Goal: Information Seeking & Learning: Learn about a topic

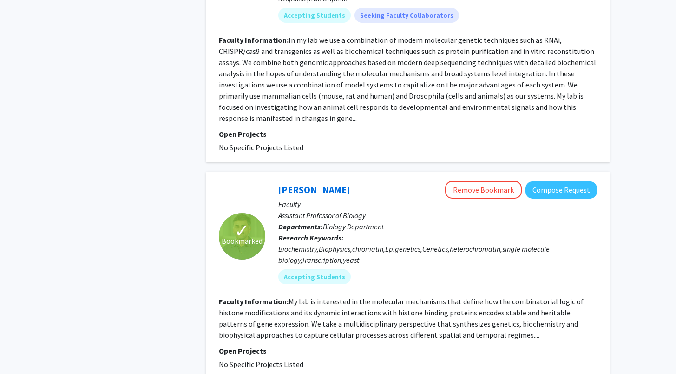
scroll to position [1051, 0]
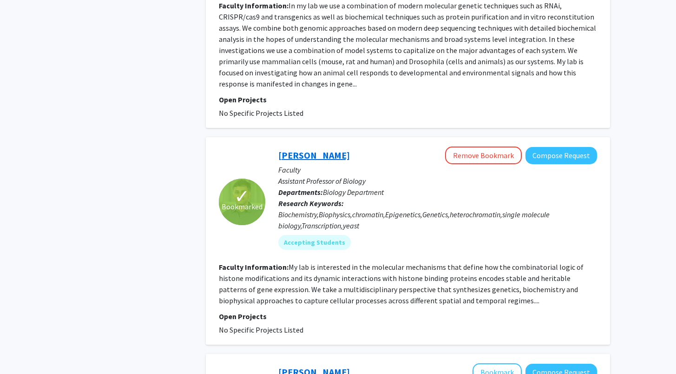
click at [331, 156] on link "[PERSON_NAME]" at bounding box center [314, 155] width 72 height 12
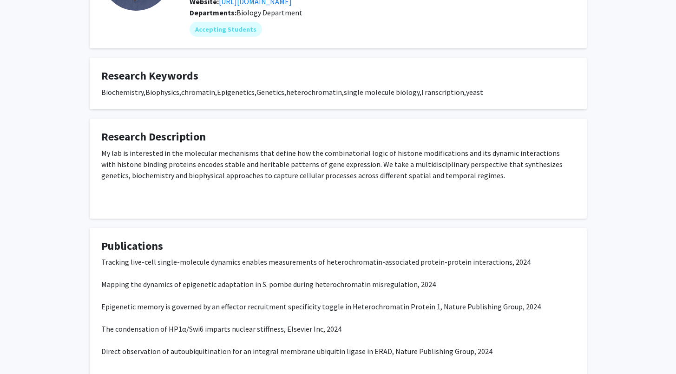
scroll to position [125, 0]
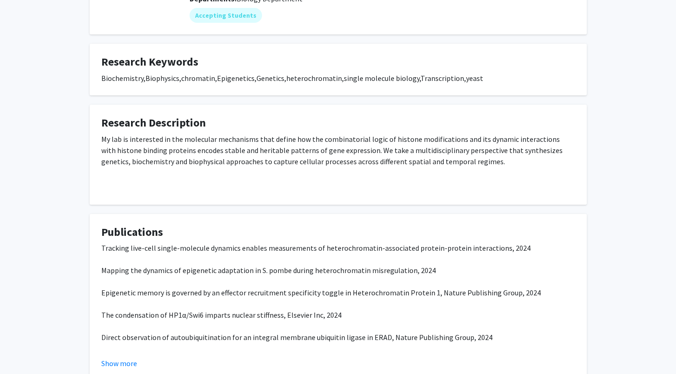
click at [179, 165] on div "My lab is interested in the molecular mechanisms that define how the combinator…" at bounding box center [338, 159] width 474 height 52
click at [254, 185] on div "My lab is interested in the molecular mechanisms that define how the combinator…" at bounding box center [338, 163] width 474 height 60
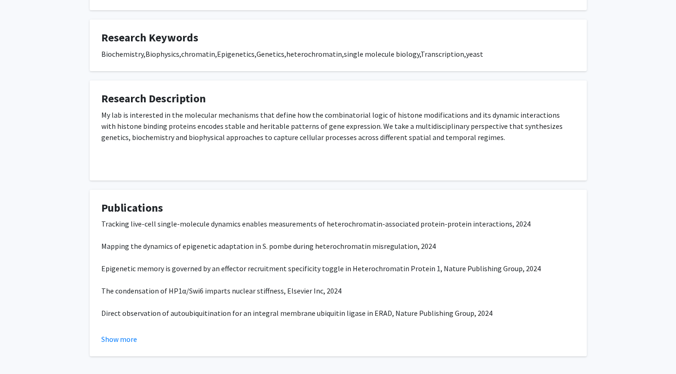
scroll to position [190, 0]
